Goal: Task Accomplishment & Management: Complete application form

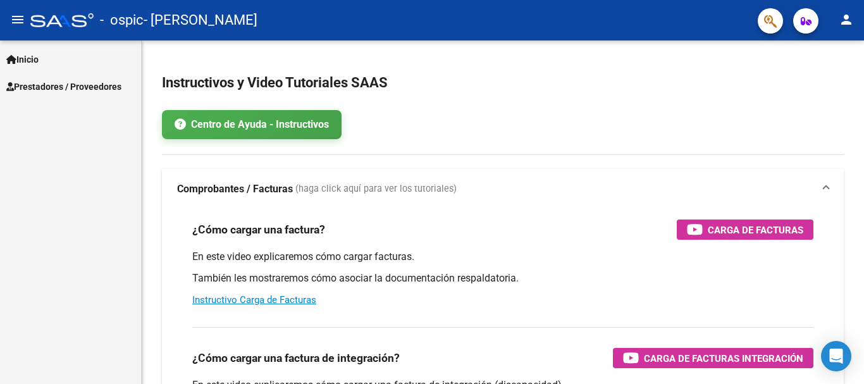
click at [50, 82] on span "Prestadores / Proveedores" at bounding box center [63, 87] width 115 height 14
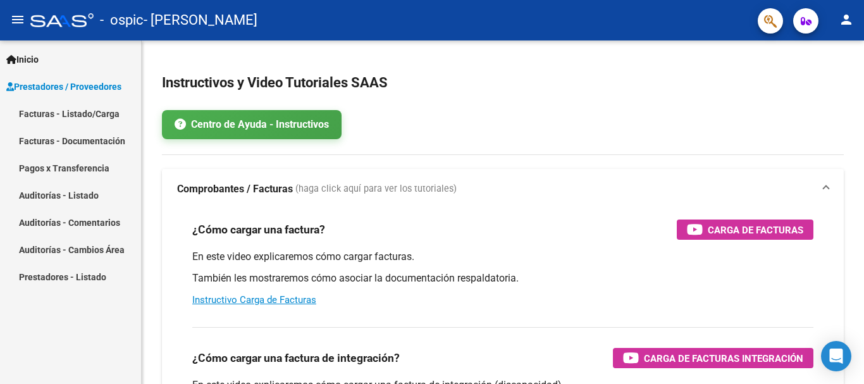
click at [59, 111] on link "Facturas - Listado/Carga" at bounding box center [70, 113] width 141 height 27
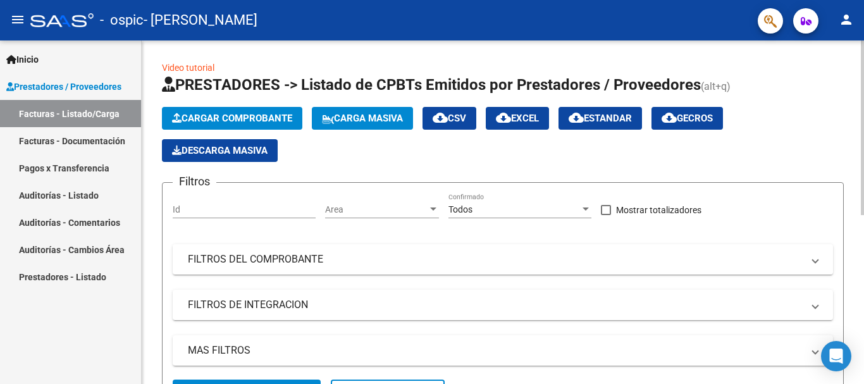
click at [223, 115] on span "Cargar Comprobante" at bounding box center [232, 118] width 120 height 11
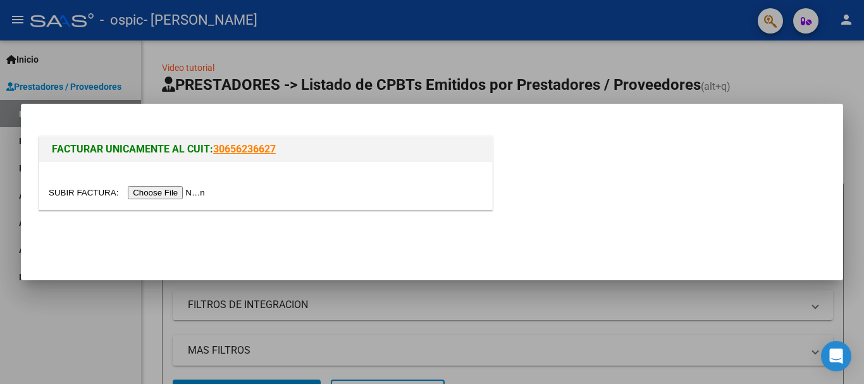
click at [173, 191] on input "file" at bounding box center [129, 192] width 160 height 13
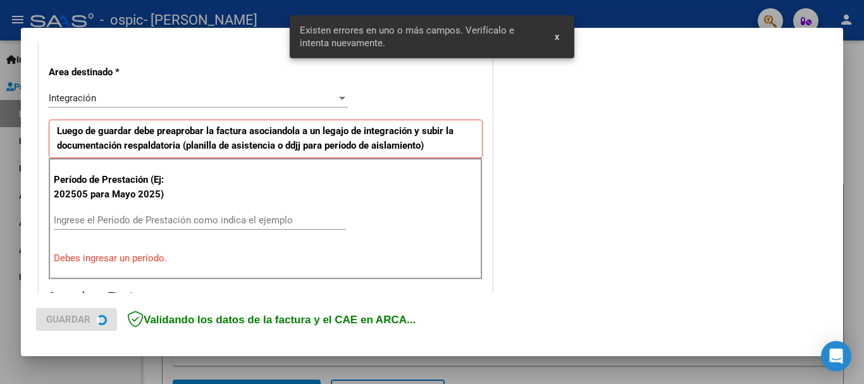
scroll to position [292, 0]
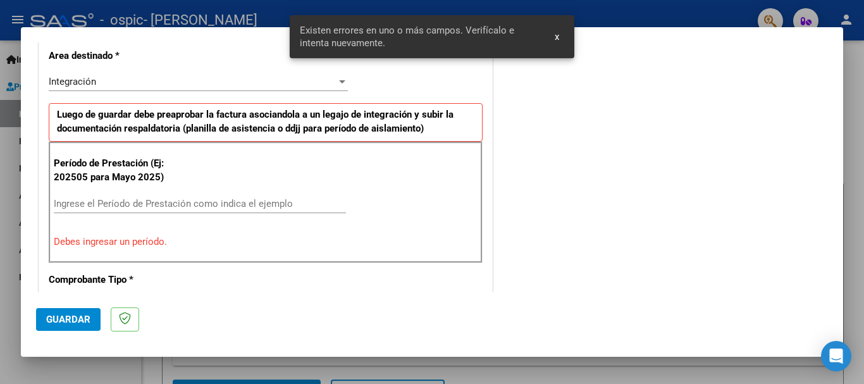
click at [555, 37] on span "x" at bounding box center [557, 36] width 4 height 11
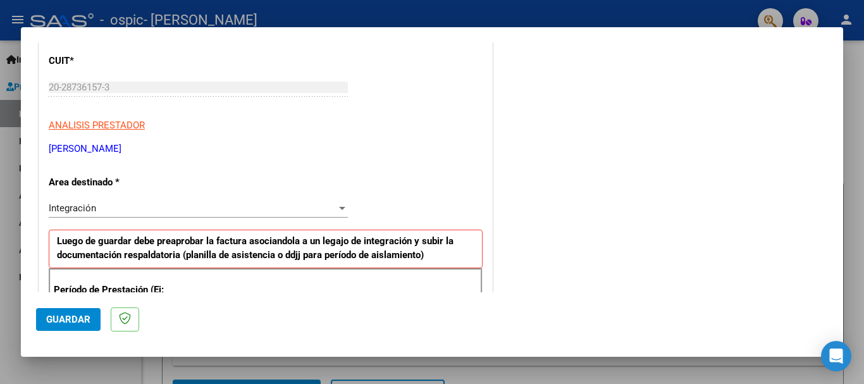
scroll to position [229, 0]
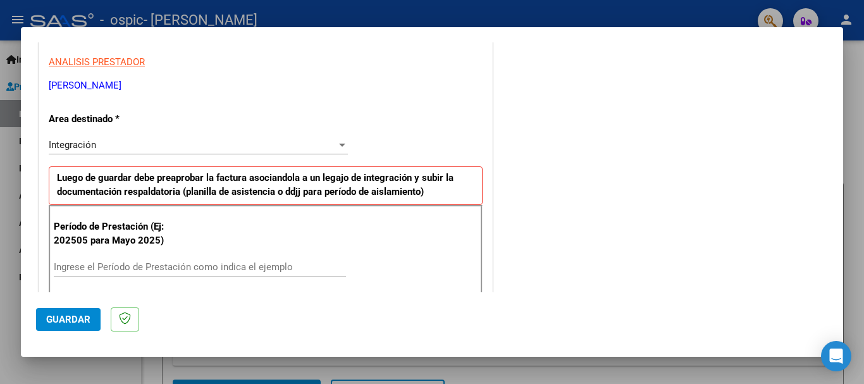
click at [147, 262] on input "Ingrese el Período de Prestación como indica el ejemplo" at bounding box center [200, 266] width 292 height 11
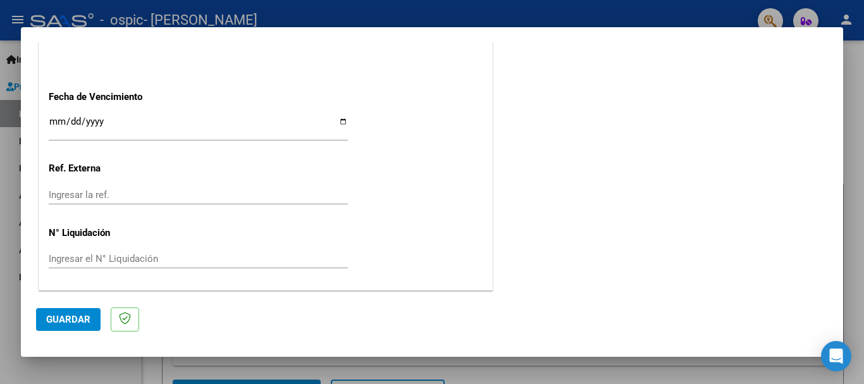
scroll to position [863, 0]
type input "202509"
click at [71, 319] on span "Guardar" at bounding box center [68, 319] width 44 height 11
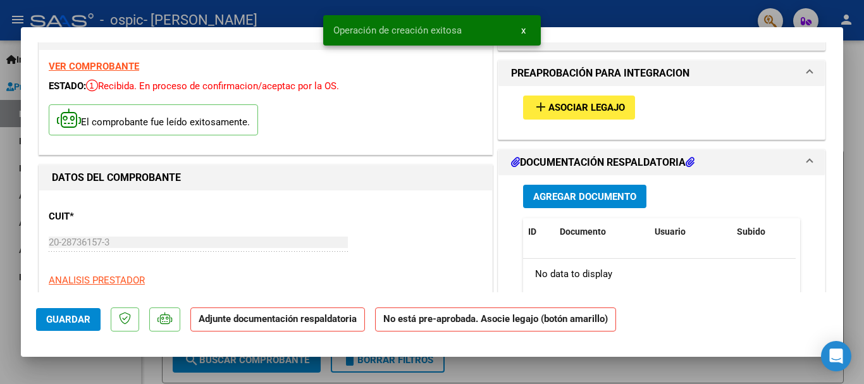
scroll to position [63, 0]
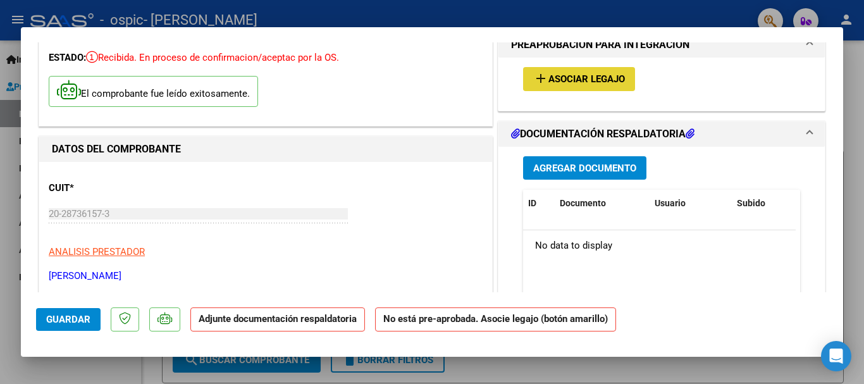
click at [571, 73] on span "add Asociar Legajo" at bounding box center [579, 78] width 92 height 11
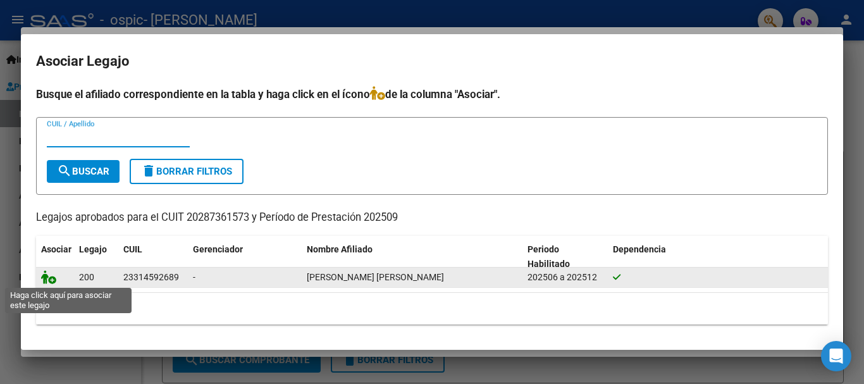
click at [48, 276] on icon at bounding box center [48, 277] width 15 height 14
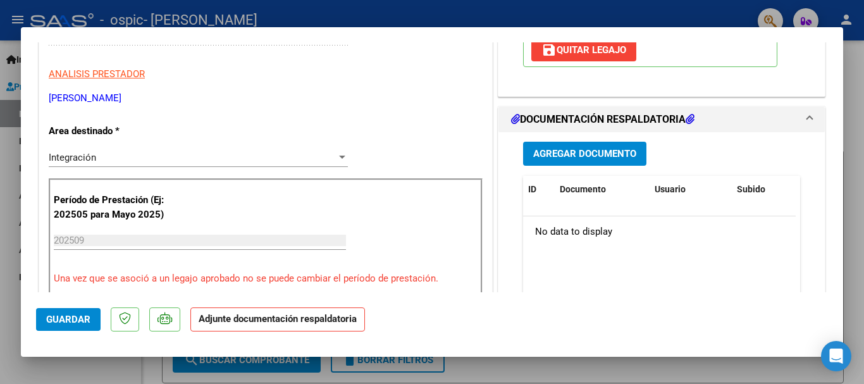
scroll to position [190, 0]
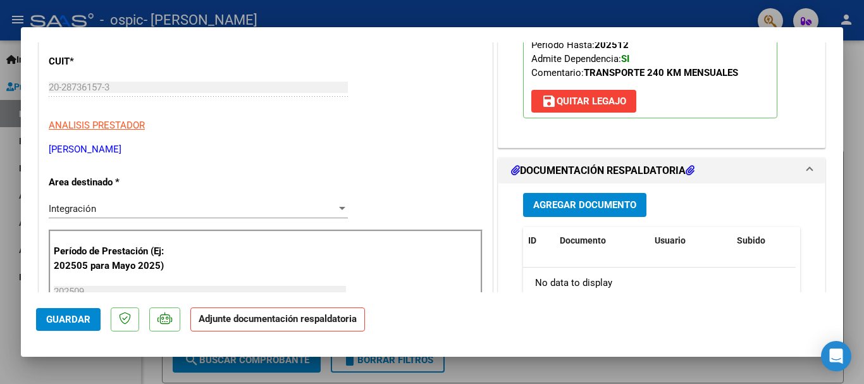
click at [555, 204] on span "Agregar Documento" at bounding box center [584, 205] width 103 height 11
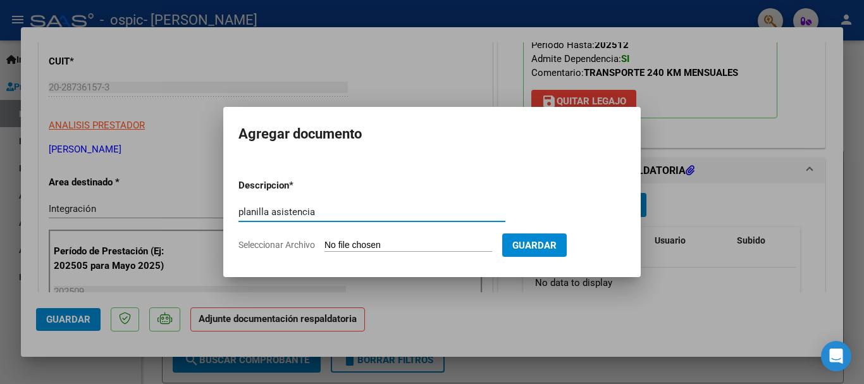
type input "planilla asistencia"
click at [462, 250] on input "Seleccionar Archivo" at bounding box center [408, 246] width 168 height 12
type input "C:\fakepath\2025-10-14_001.jpg"
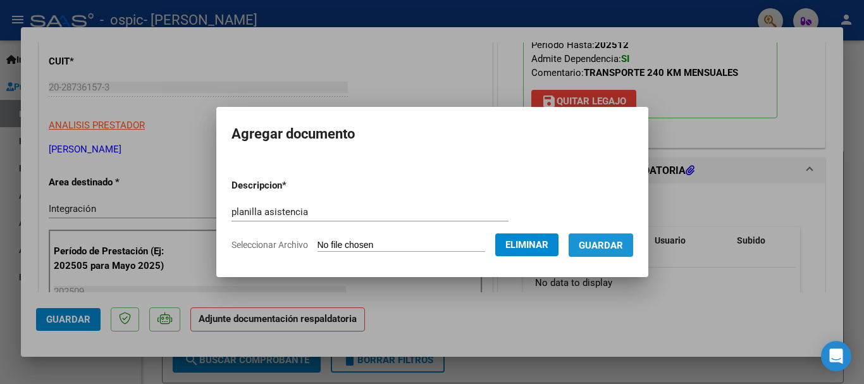
click at [604, 245] on span "Guardar" at bounding box center [601, 245] width 44 height 11
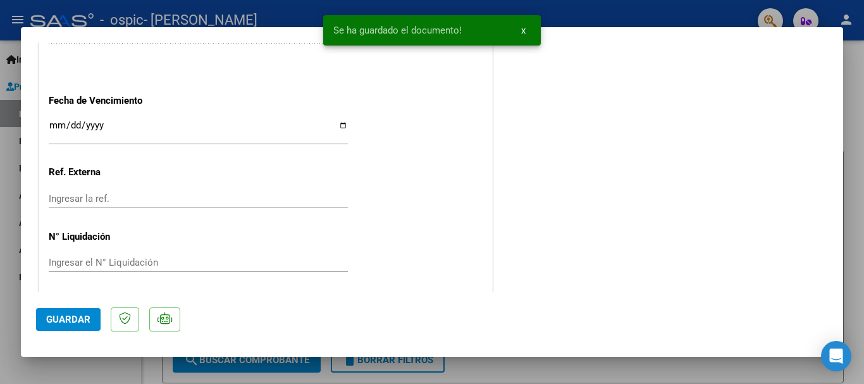
scroll to position [882, 0]
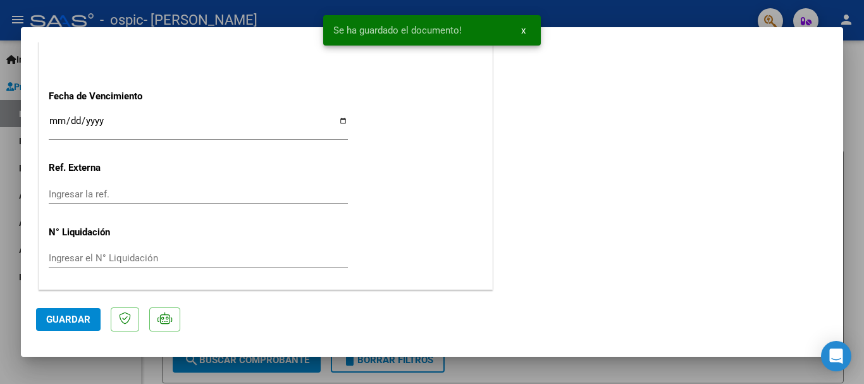
click at [59, 319] on span "Guardar" at bounding box center [68, 319] width 44 height 11
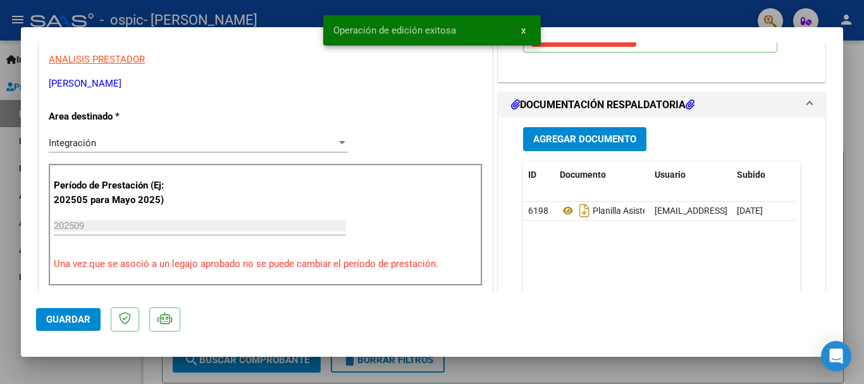
scroll to position [250, 0]
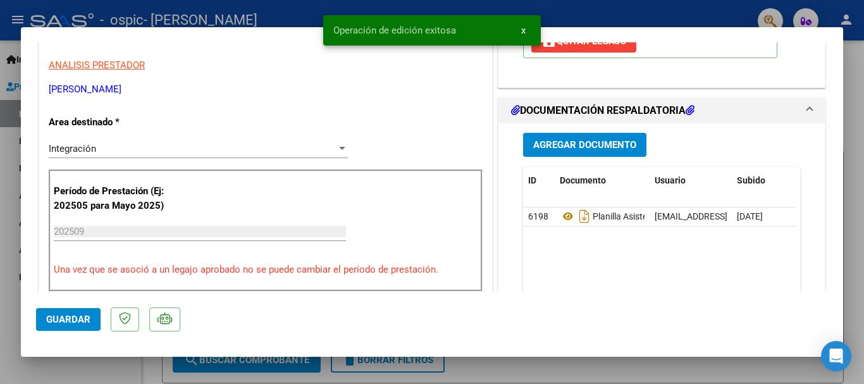
drag, startPoint x: 522, startPoint y: 30, endPoint x: 522, endPoint y: 91, distance: 61.3
click at [522, 31] on span "x" at bounding box center [523, 30] width 4 height 11
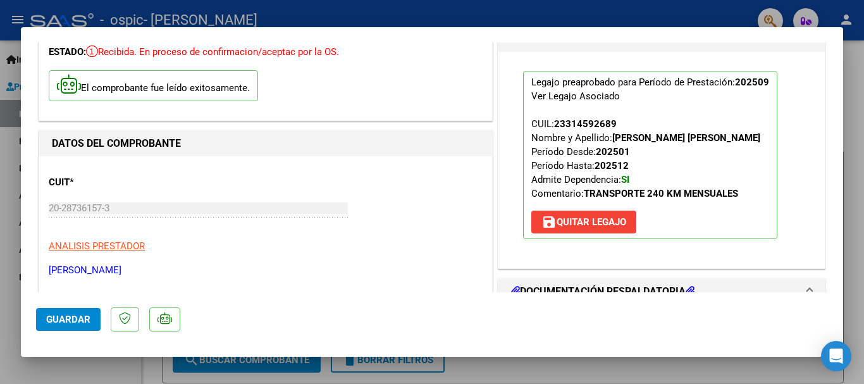
scroll to position [0, 0]
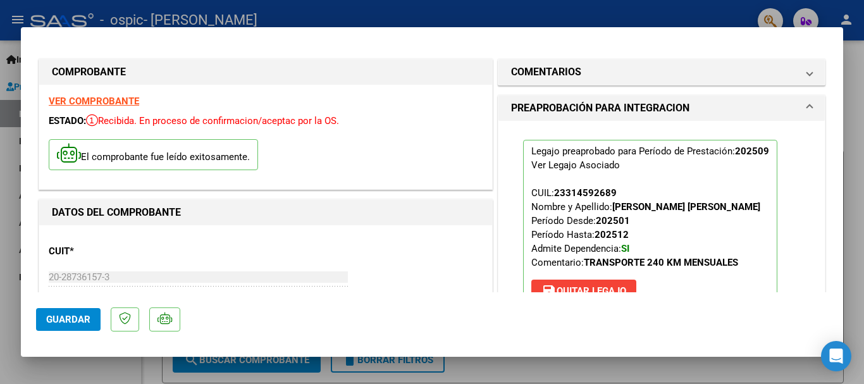
click at [861, 83] on div at bounding box center [432, 192] width 864 height 384
type input "$ 0,00"
